Goal: Information Seeking & Learning: Learn about a topic

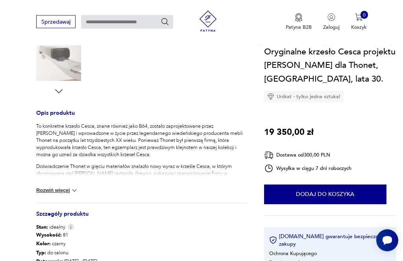
scroll to position [258, 0]
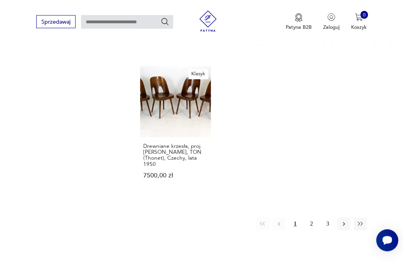
scroll to position [816, 0]
click at [343, 220] on icon "button" at bounding box center [344, 223] width 7 height 7
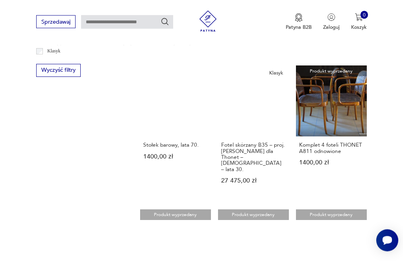
scroll to position [397, 0]
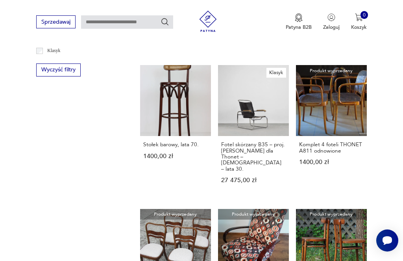
click at [326, 100] on link "Produkt wyprzedany Komplet 4 foteli THONET A811 odnowione 1400,00 zł" at bounding box center [331, 131] width 71 height 132
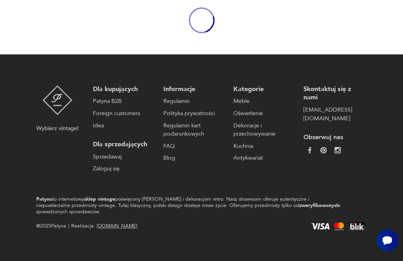
scroll to position [91, 0]
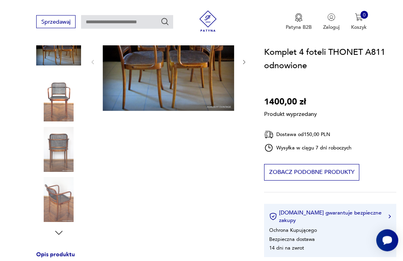
scroll to position [115, 0]
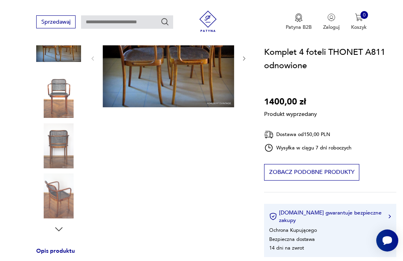
click at [56, 199] on div "Produkt wyprzedany Opis produktu Zaprojektowany w roku 1930 przez [PERSON_NAME]…" at bounding box center [141, 245] width 211 height 474
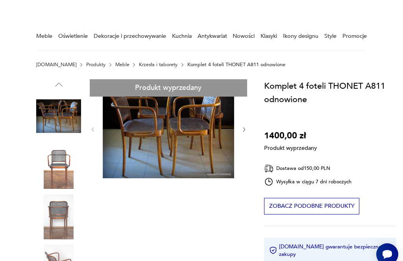
scroll to position [0, 0]
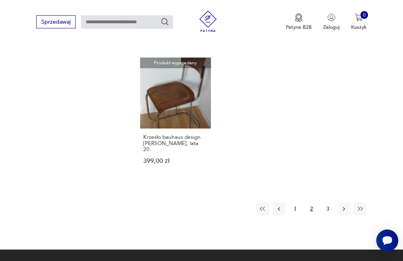
scroll to position [806, 0]
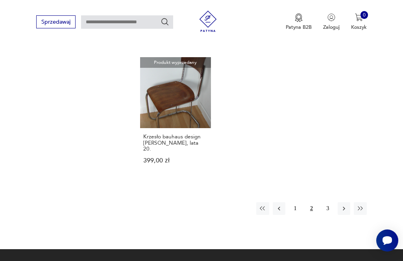
click at [340, 206] on button "button" at bounding box center [344, 208] width 13 height 13
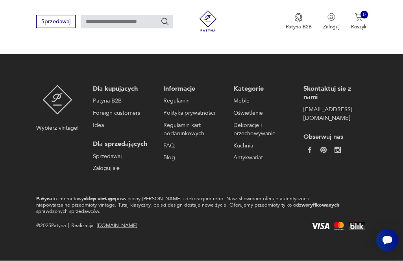
scroll to position [117, 0]
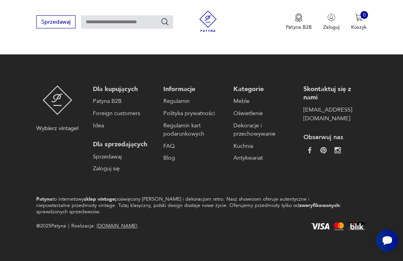
scroll to position [448, 0]
